Goal: Task Accomplishment & Management: Manage account settings

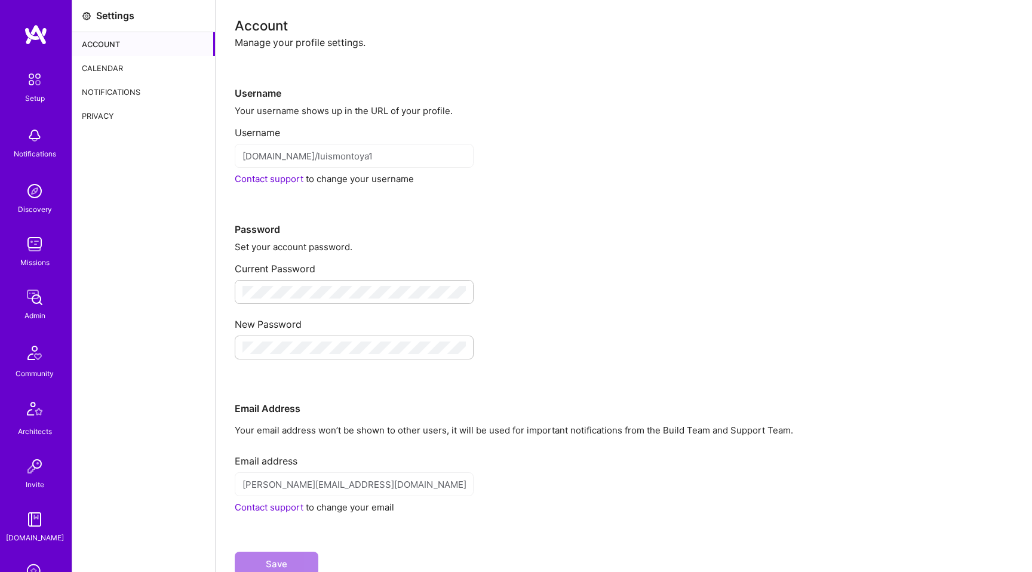
click at [109, 57] on div "Calendar" at bounding box center [143, 68] width 143 height 24
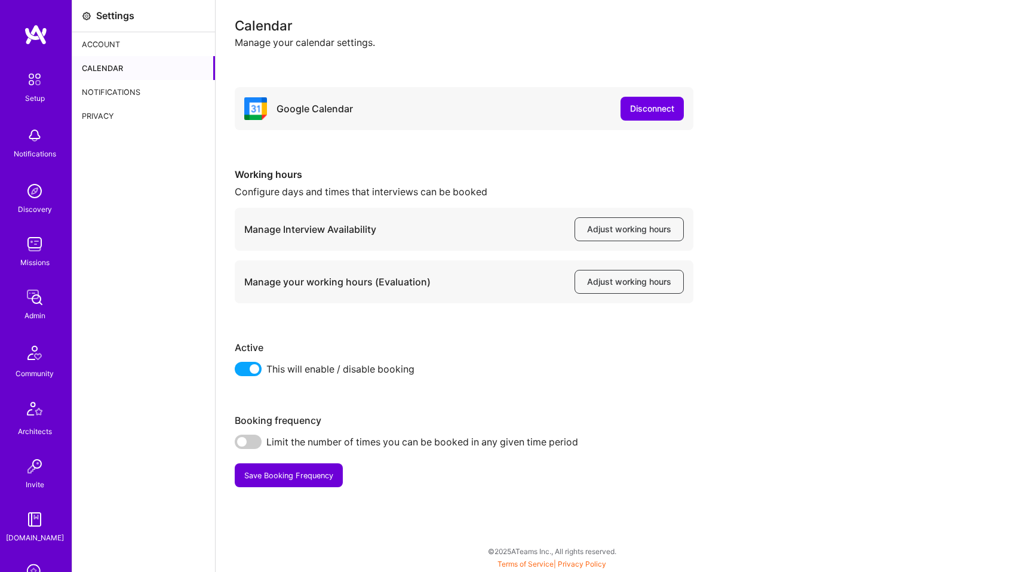
click at [251, 371] on span at bounding box center [248, 369] width 27 height 14
click at [237, 373] on input "checkbox" at bounding box center [237, 373] width 0 height 0
click at [649, 397] on div "Google Calendar Disconnect Working hours Configure days and times that intervie…" at bounding box center [624, 287] width 779 height 400
